Goal: Task Accomplishment & Management: Use online tool/utility

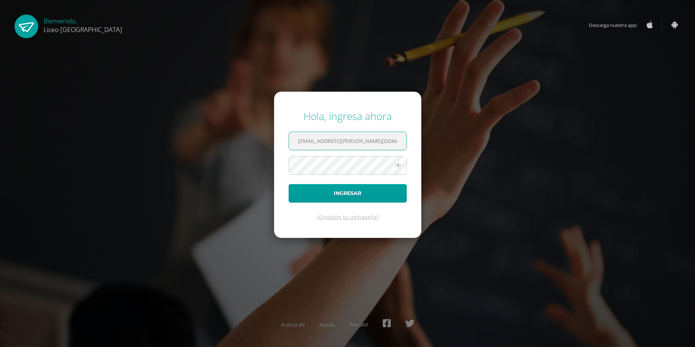
type input "[PERSON_NAME][EMAIL_ADDRESS][PERSON_NAME][DOMAIN_NAME]"
click at [288, 184] on button "Ingresar" at bounding box center [347, 193] width 118 height 19
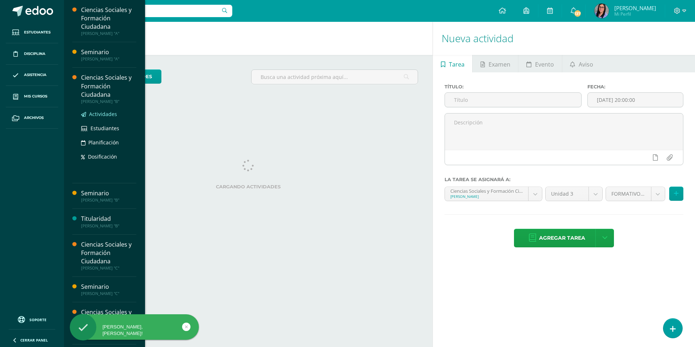
click at [109, 112] on span "Actividades" at bounding box center [103, 113] width 28 height 7
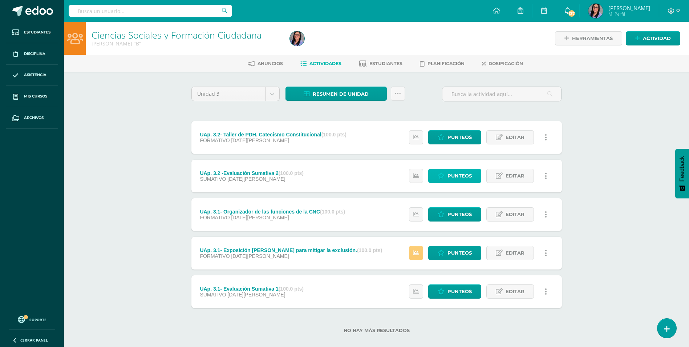
click at [469, 175] on span "Punteos" at bounding box center [460, 175] width 24 height 13
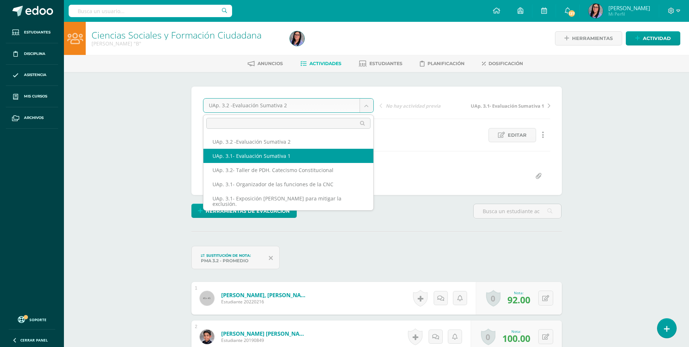
select select "/dashboard/teacher/grade-activity/222855/"
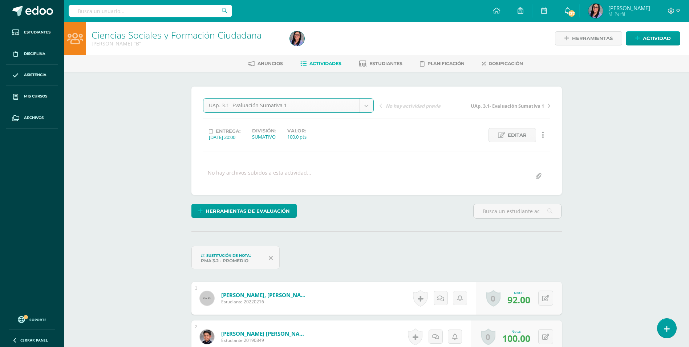
scroll to position [0, 0]
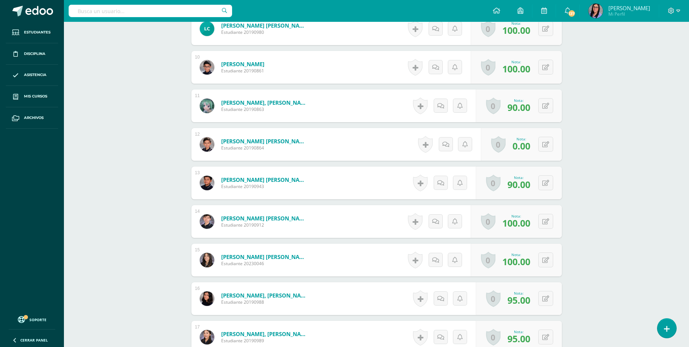
scroll to position [549, 0]
click at [549, 141] on icon at bounding box center [545, 144] width 7 height 6
type input "100"
click at [530, 143] on icon at bounding box center [531, 146] width 7 height 6
